Goal: Information Seeking & Learning: Learn about a topic

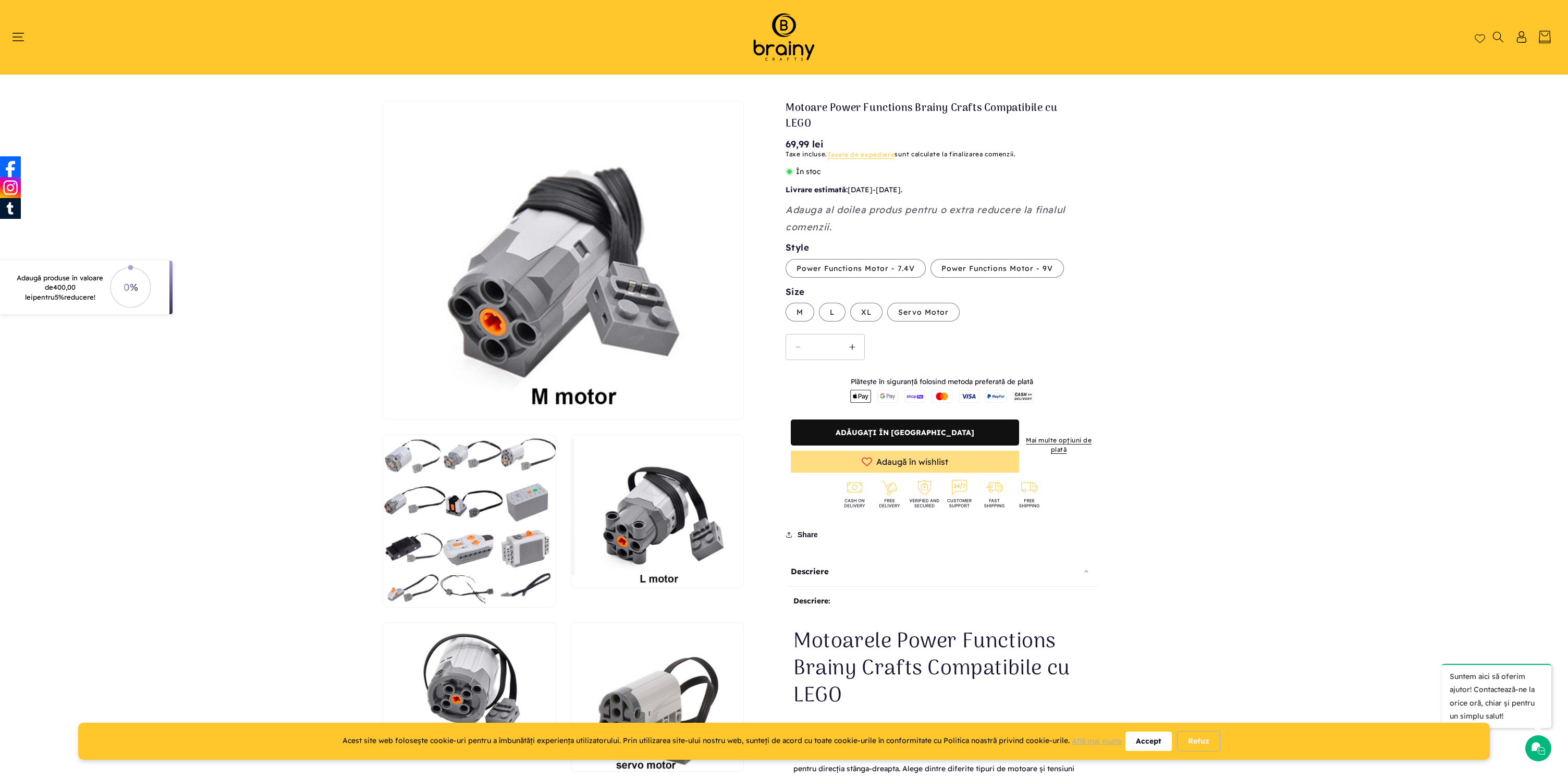
click at [786, 48] on img at bounding box center [784, 36] width 88 height 53
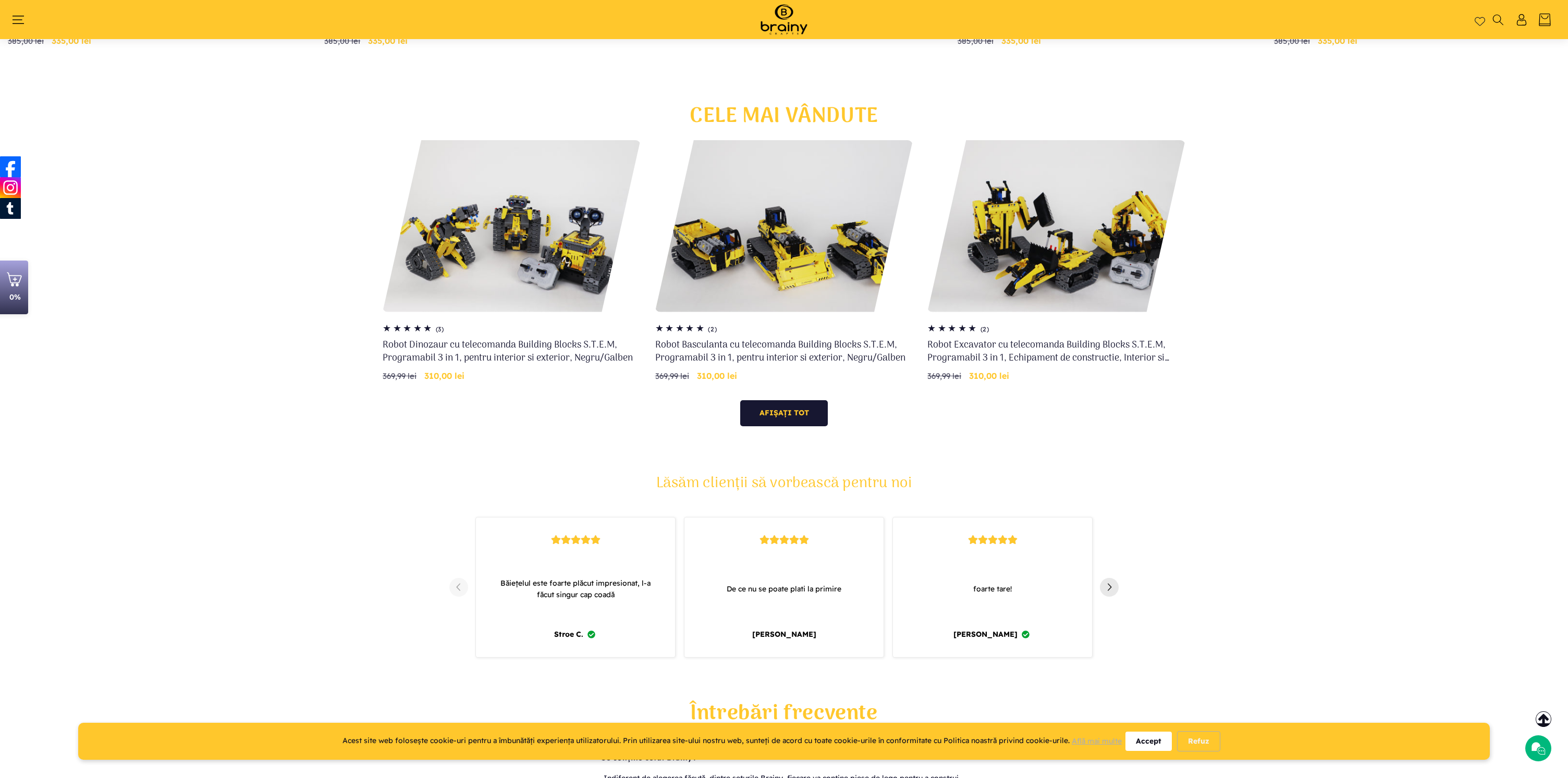
scroll to position [1002, 0]
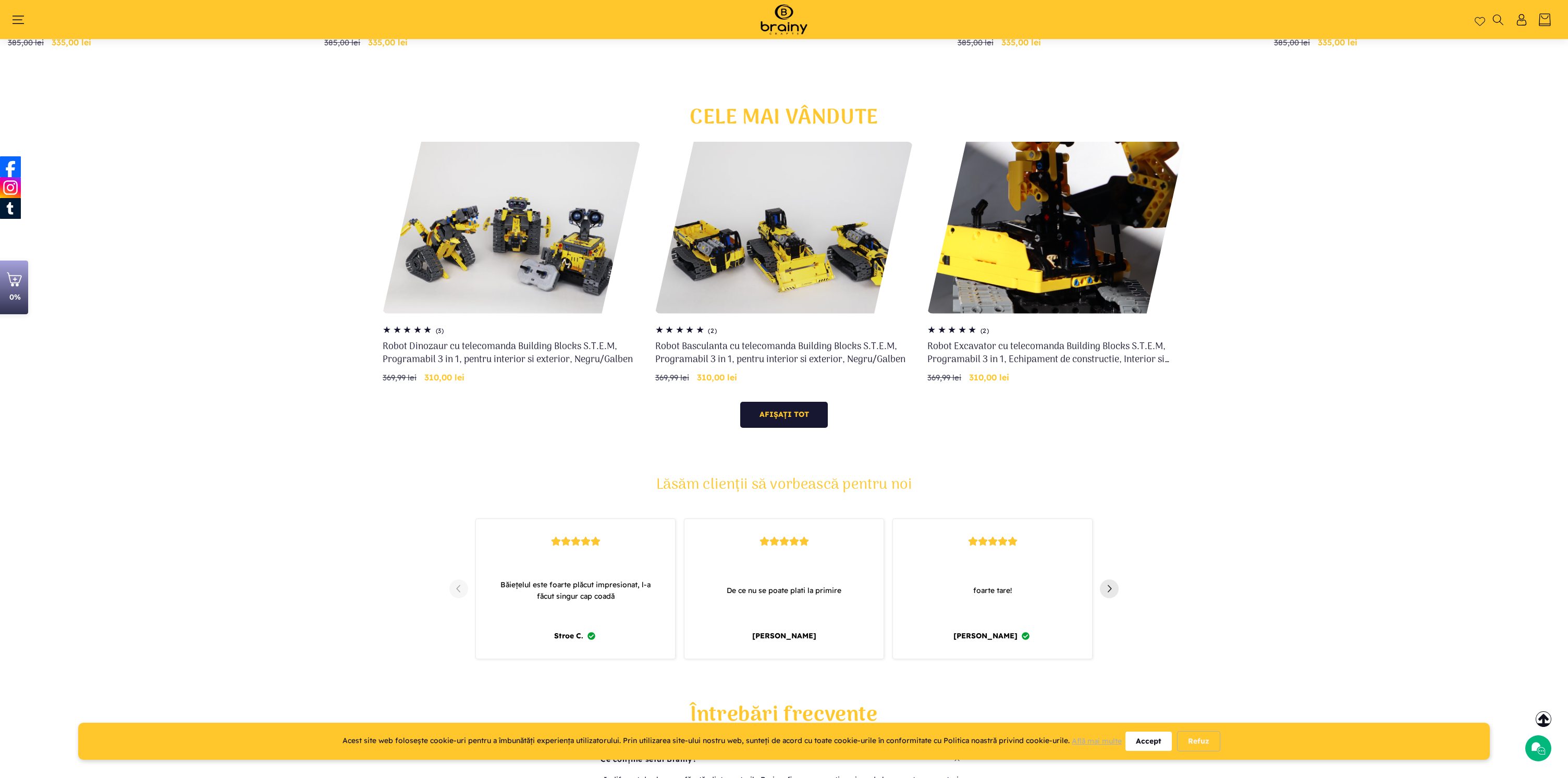
click at [1118, 340] on link "Robot Excavator cu telecomanda Building Blocks S.T.E.M, Programabil 3 in 1, Ech…" at bounding box center [1056, 353] width 258 height 26
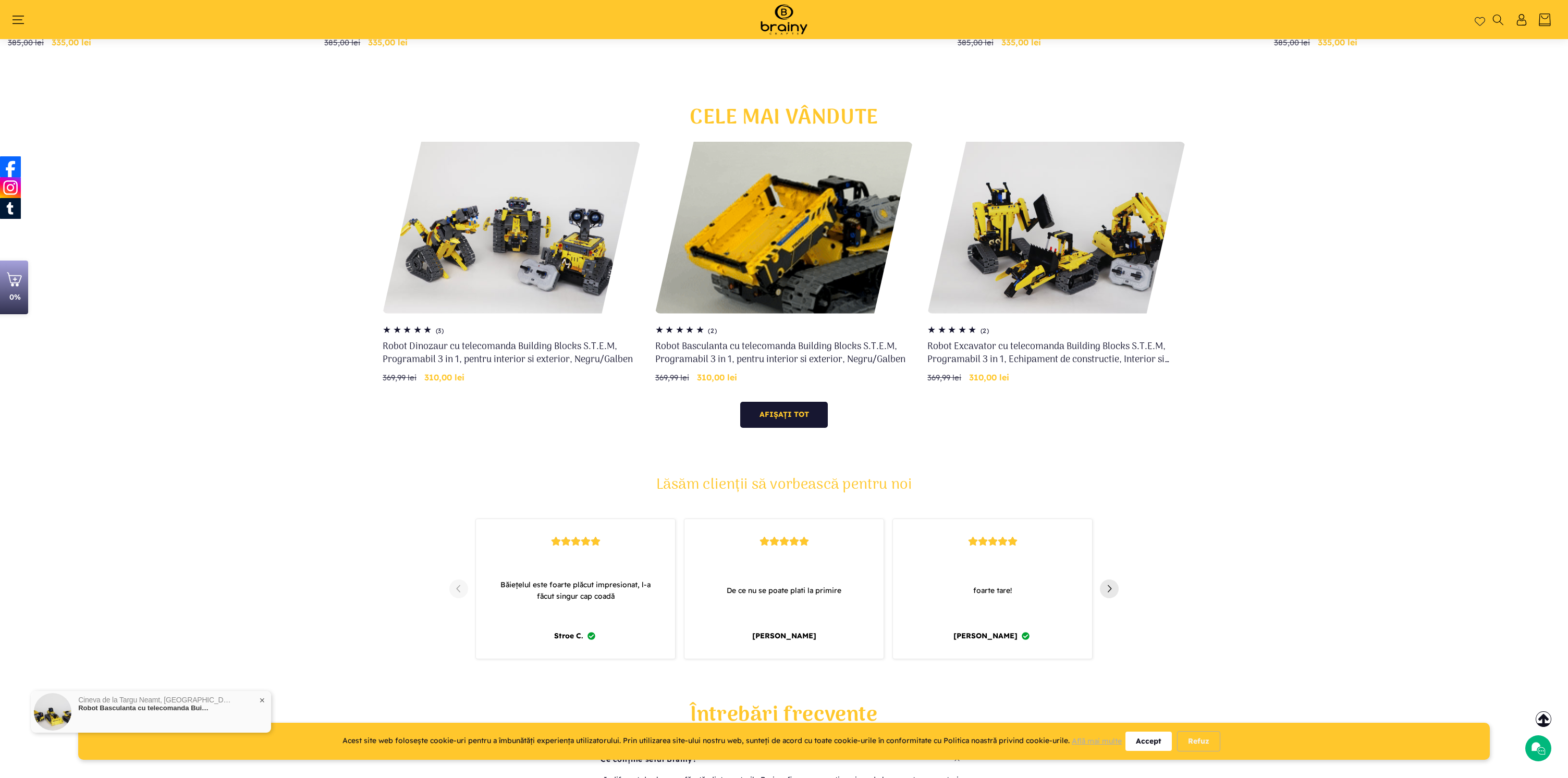
click at [740, 340] on link "Robot Basculanta cu telecomanda Building Blocks S.T.E.M, Programabil 3 in 1, pe…" at bounding box center [784, 353] width 258 height 26
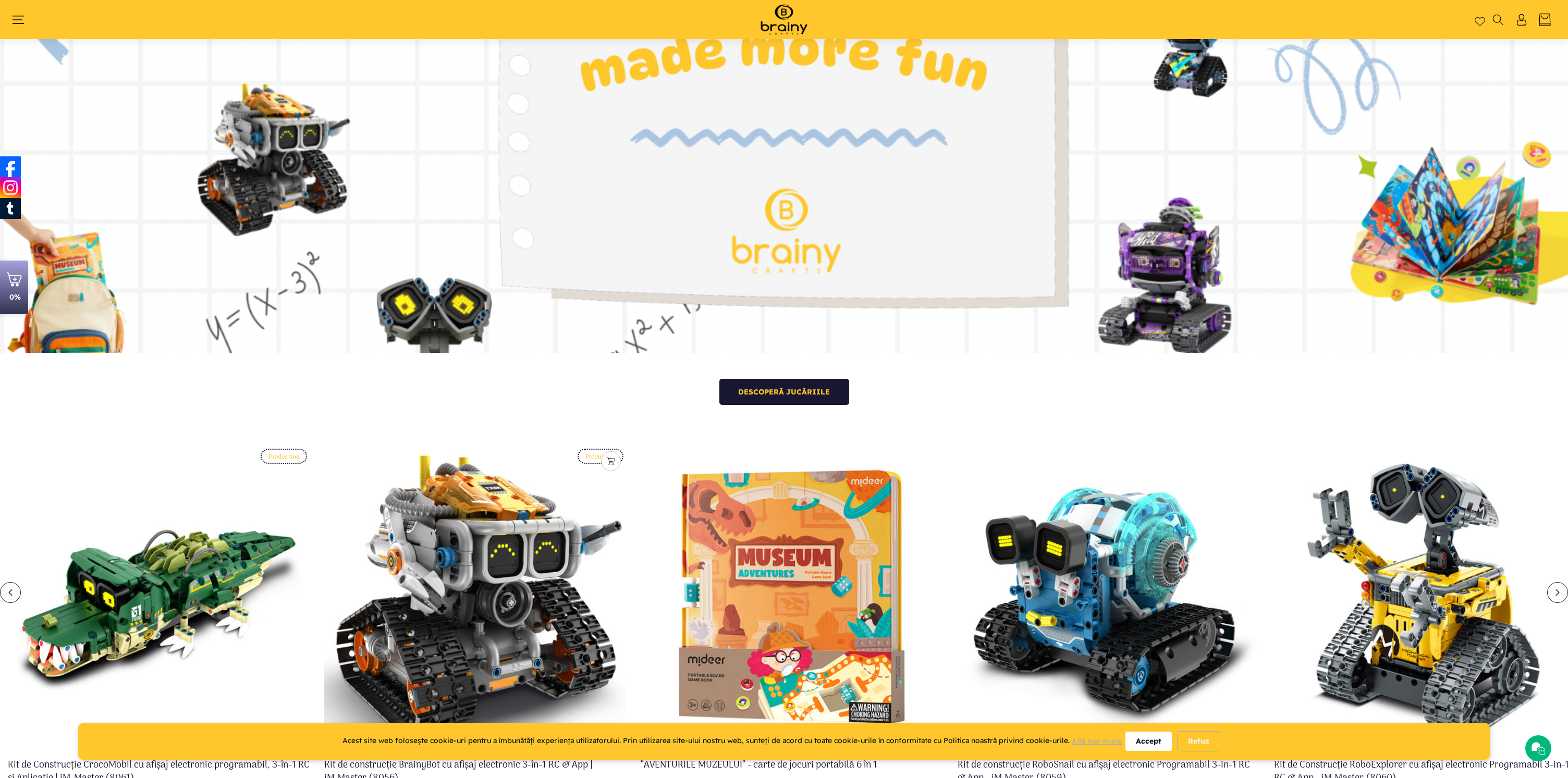
scroll to position [0, 0]
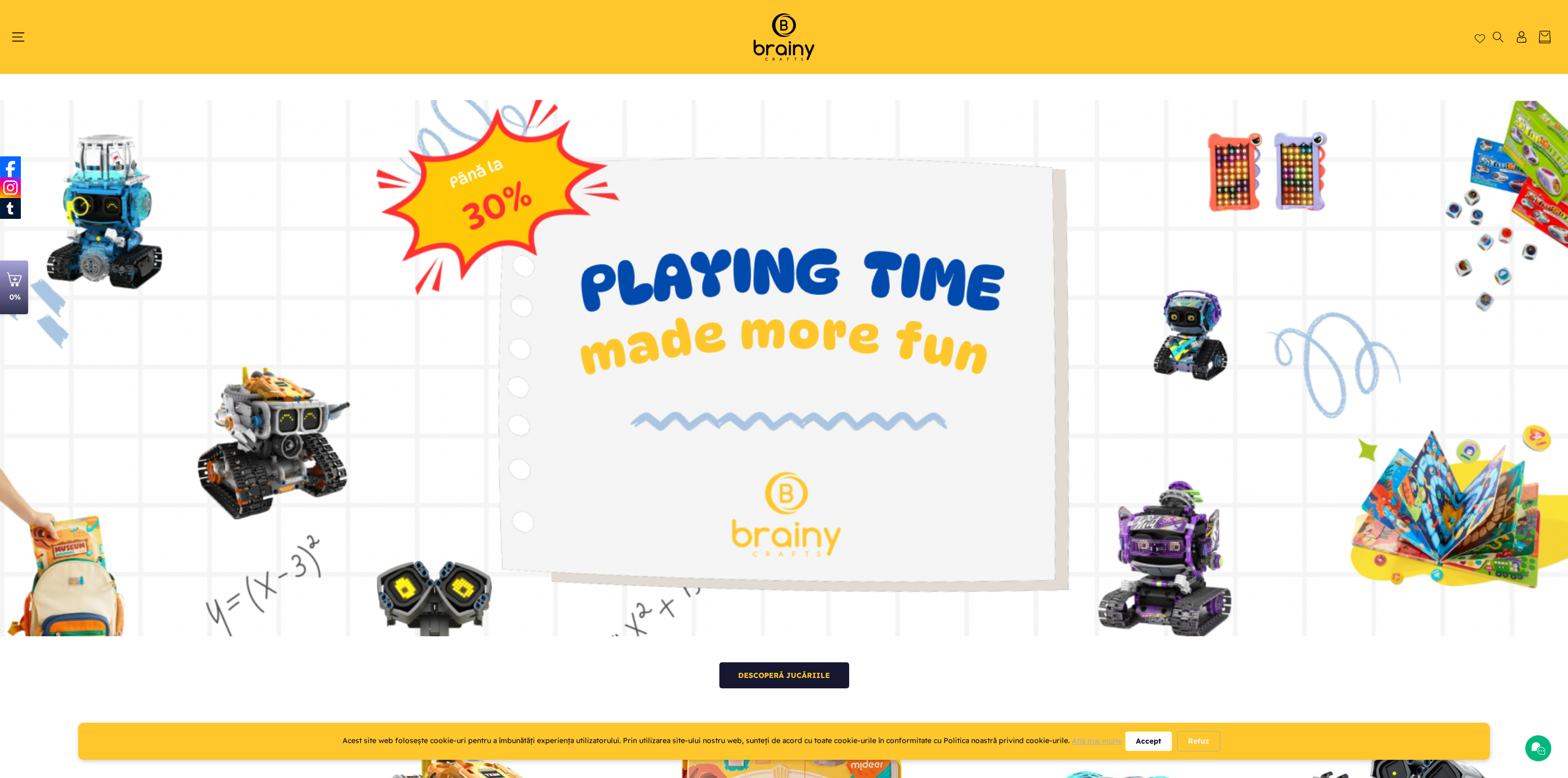
click at [14, 42] on icon "Meniu" at bounding box center [18, 36] width 13 height 13
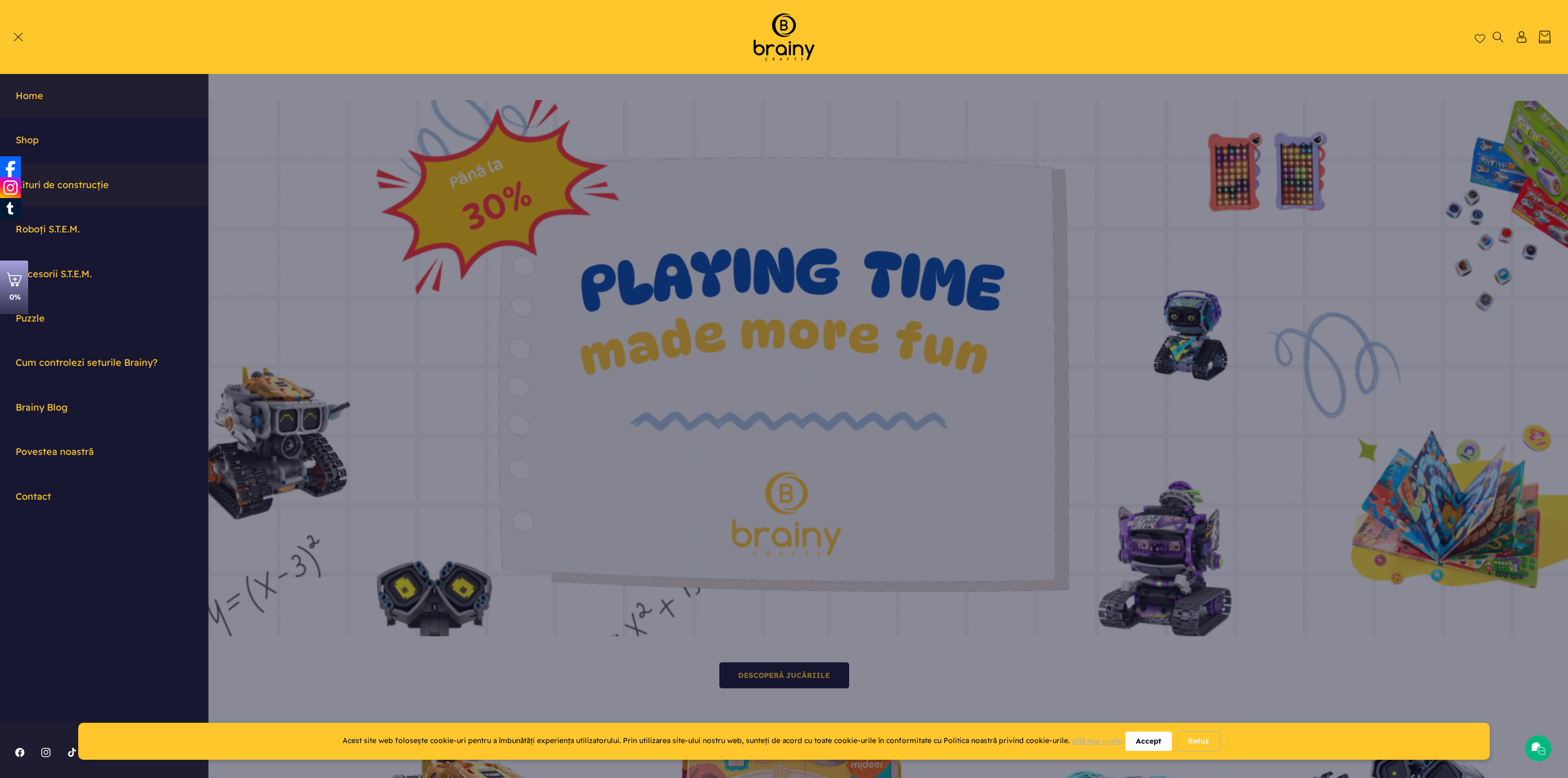
click at [90, 189] on link "Kituri de construcție" at bounding box center [104, 184] width 208 height 43
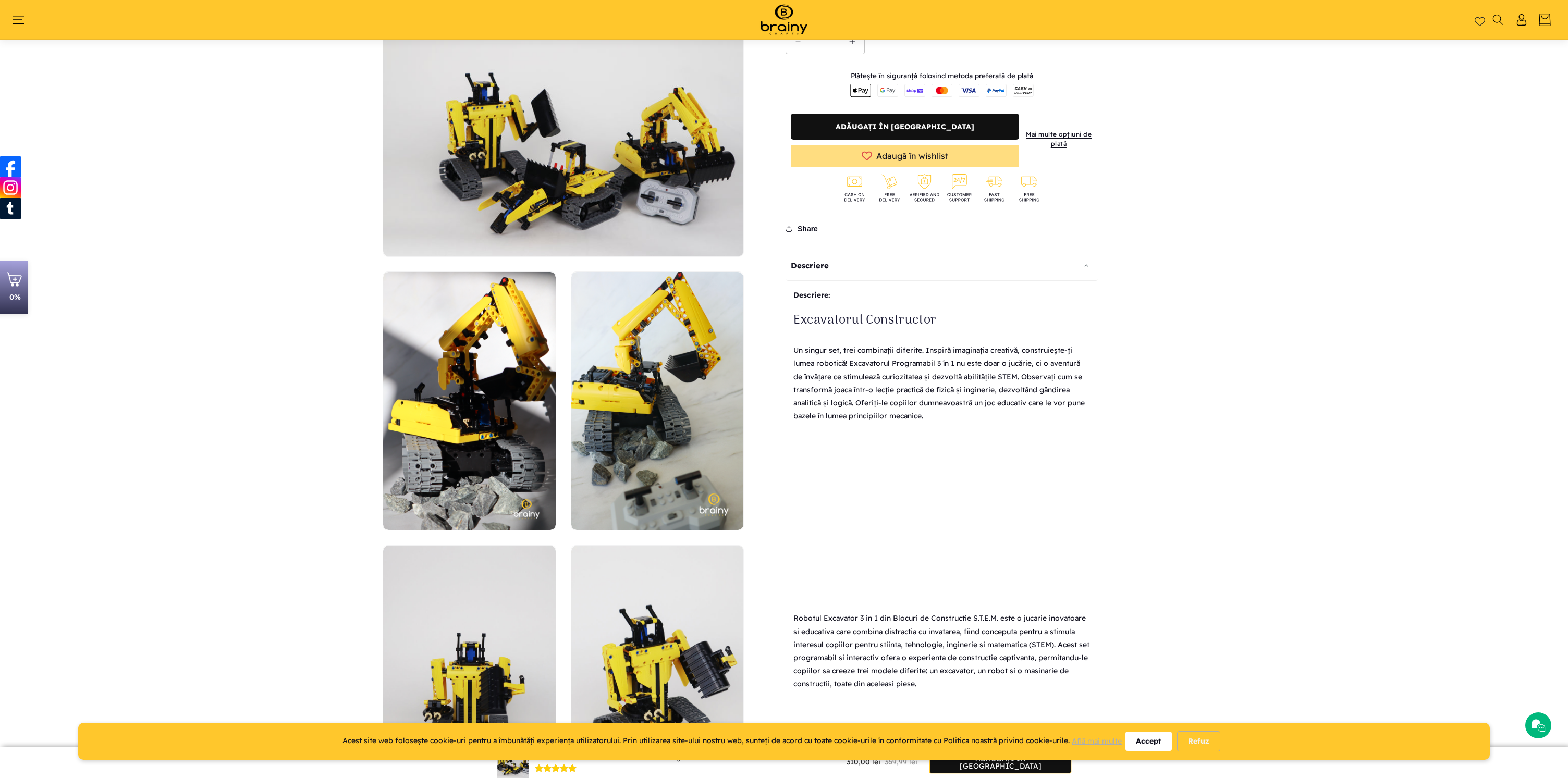
scroll to position [309, 0]
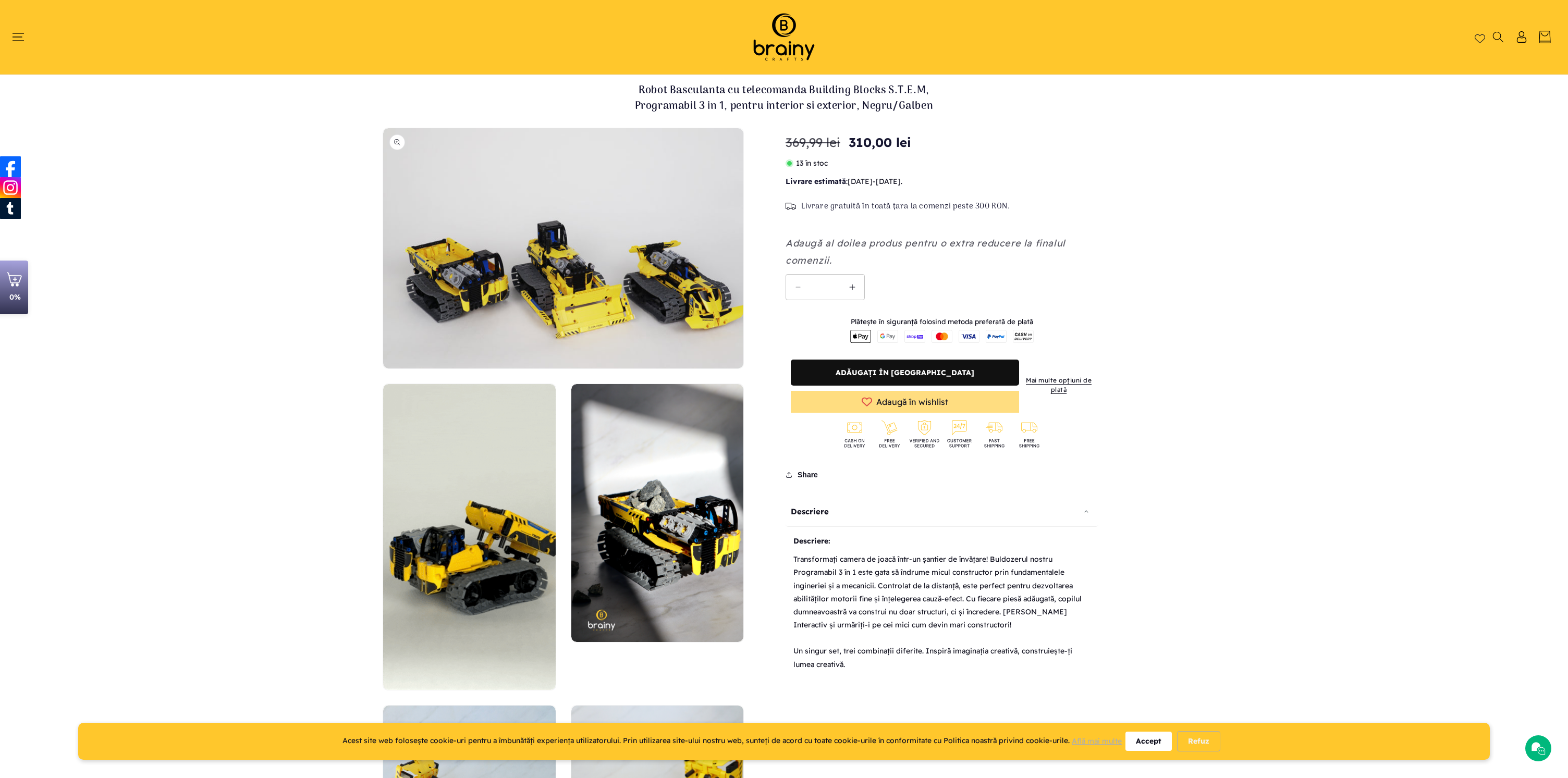
click at [383, 368] on button "Deschide conținutul media 1 într-o fereastră modală" at bounding box center [383, 368] width 0 height 0
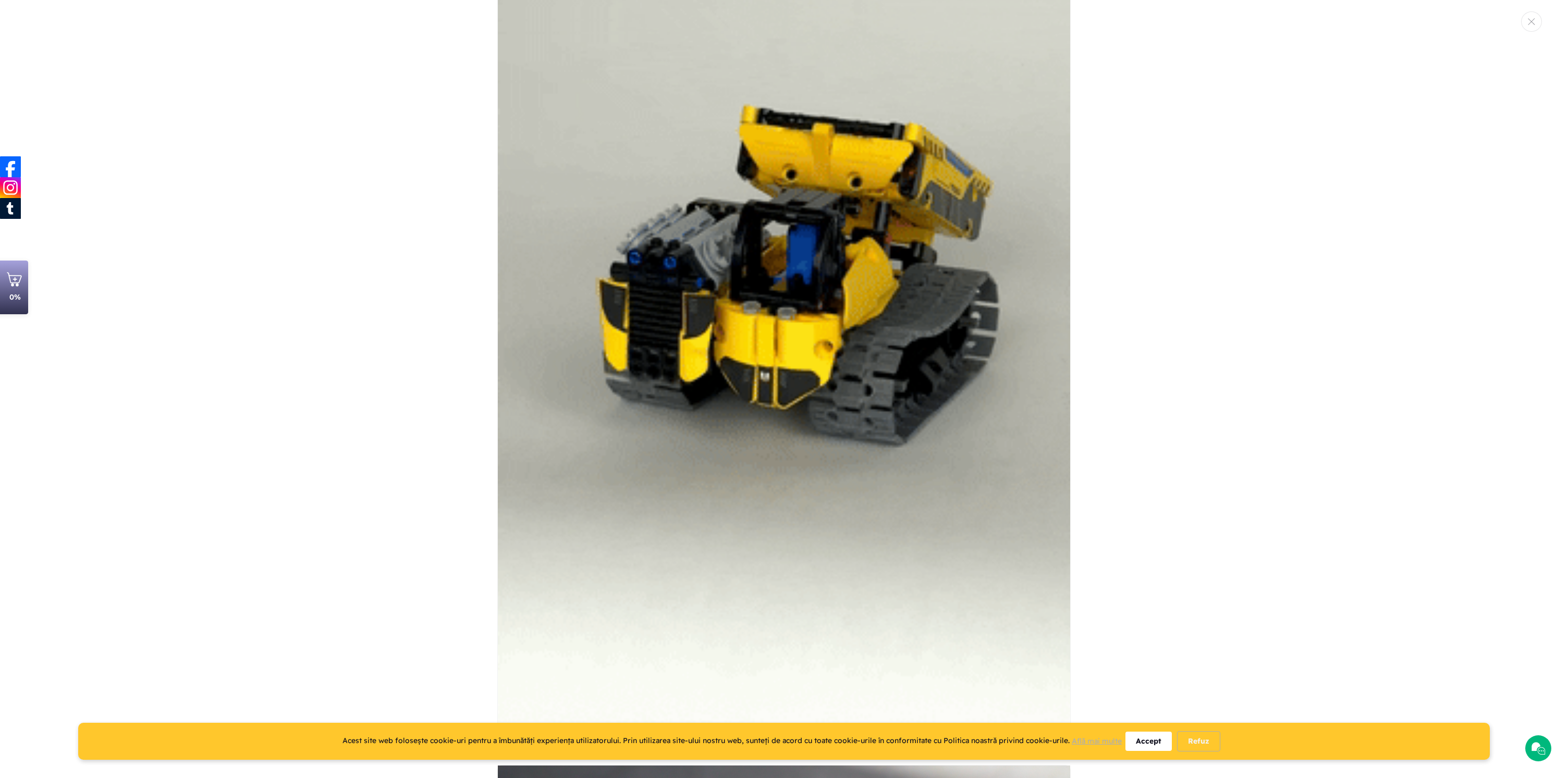
scroll to position [663, 0]
